Goal: Check status: Check status

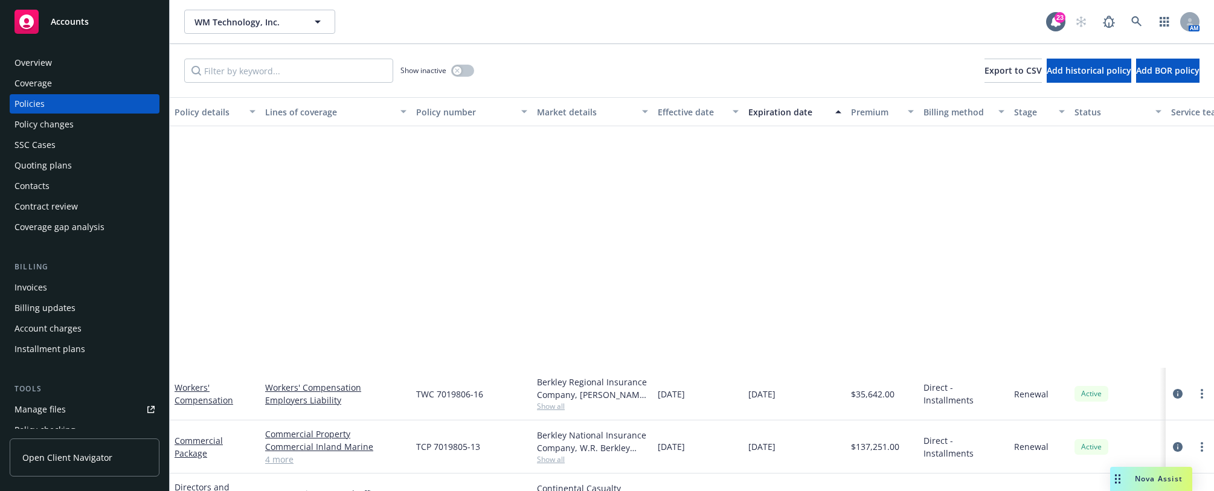
scroll to position [316, 0]
